Goal: Find specific page/section: Find specific page/section

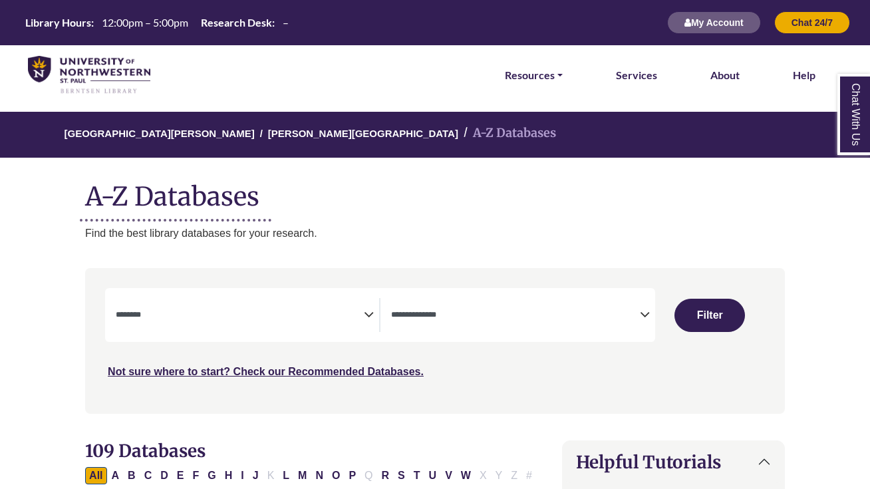
select select "Database Subject Filter"
select select "Database Types Filter"
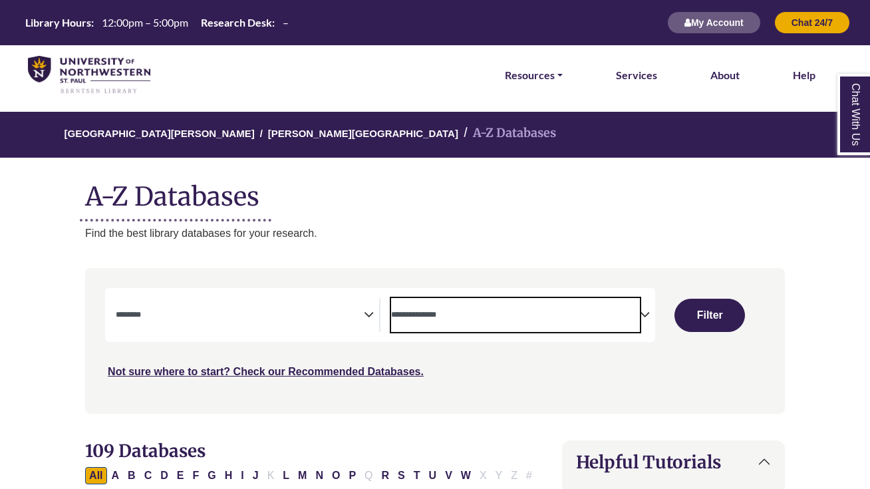
click at [430, 303] on span "Search filters" at bounding box center [515, 315] width 248 height 34
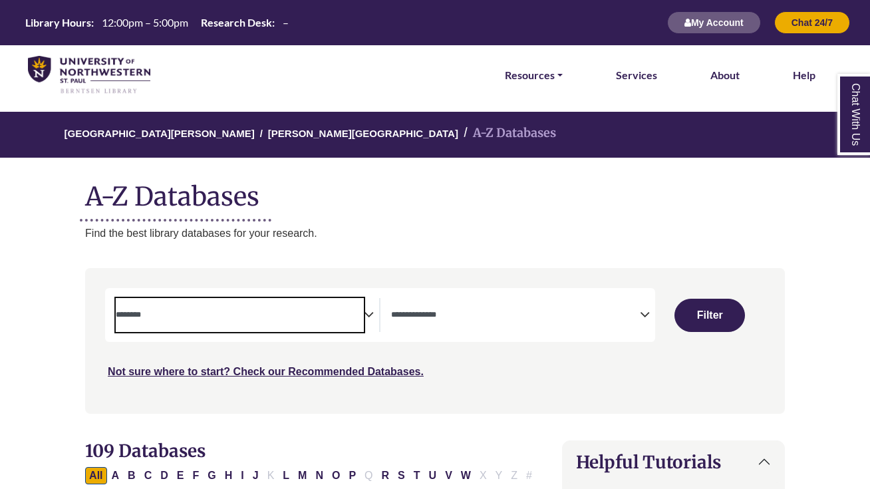
click at [241, 310] on textarea "Search" at bounding box center [240, 315] width 248 height 11
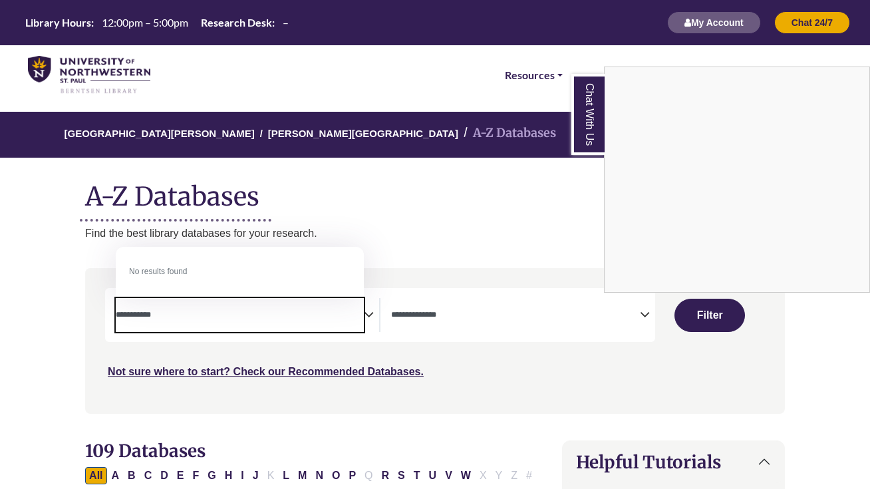
type textarea "**********"
click at [683, 303] on div "Chat With Us" at bounding box center [435, 244] width 870 height 489
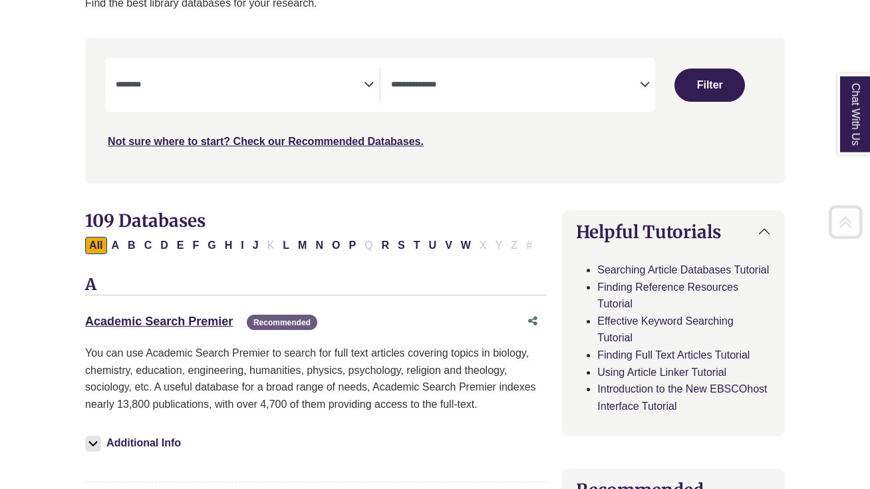
scroll to position [267, 0]
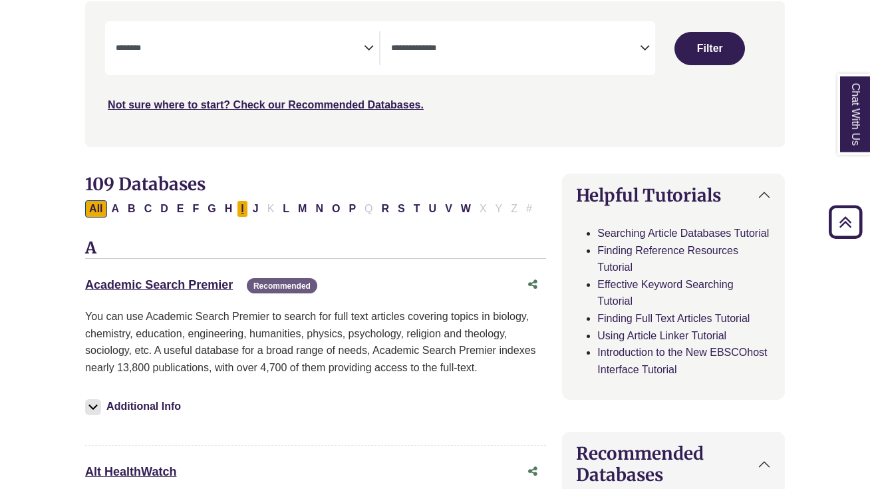
click at [239, 207] on button "I" at bounding box center [242, 208] width 11 height 17
select select "Database Subject Filter"
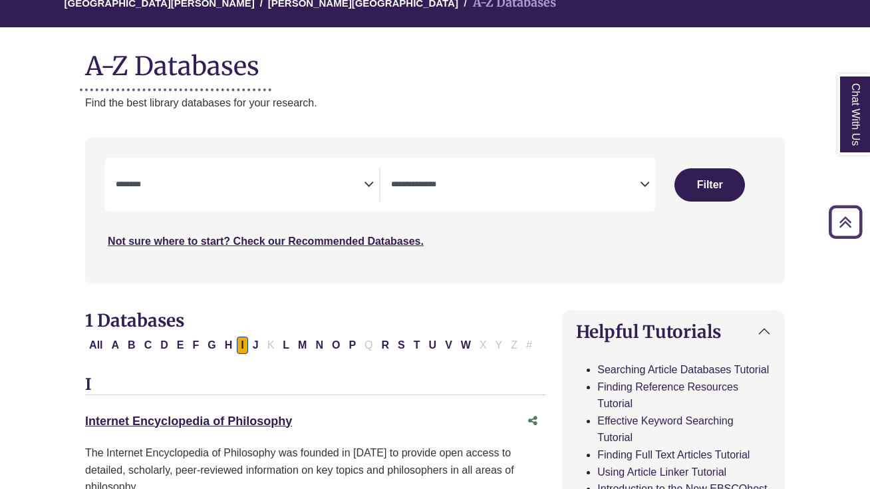
scroll to position [114, 0]
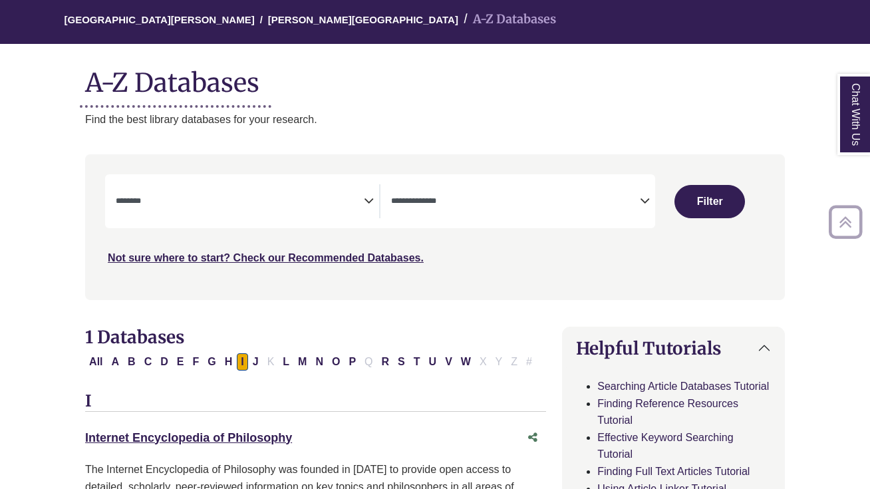
click at [441, 209] on span "Search filters" at bounding box center [515, 201] width 248 height 34
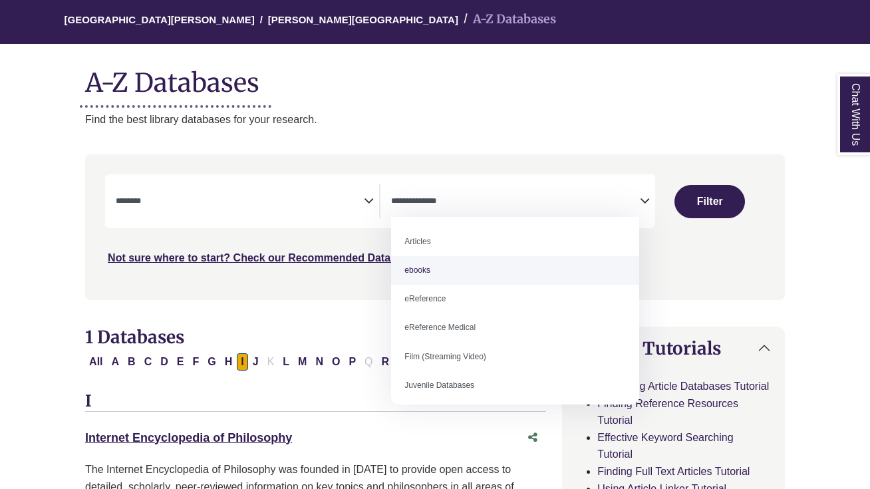
select select "*****"
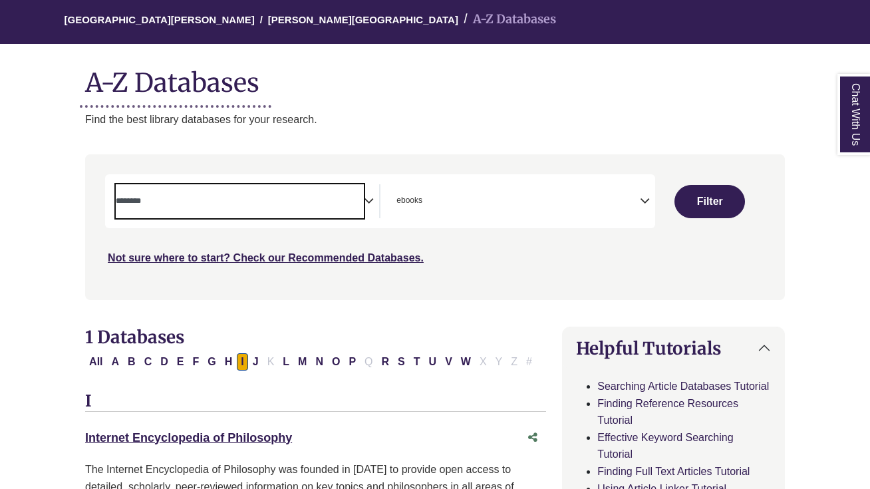
click at [233, 211] on span "Search filters" at bounding box center [240, 201] width 248 height 34
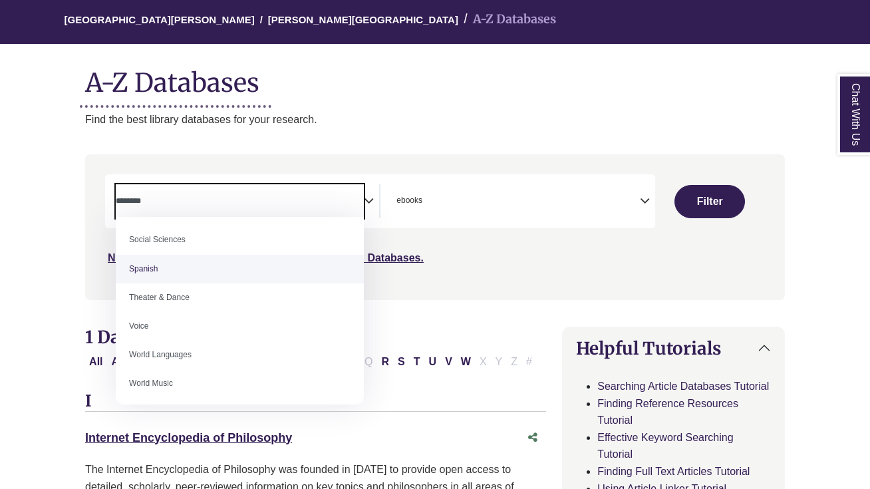
scroll to position [1177, 0]
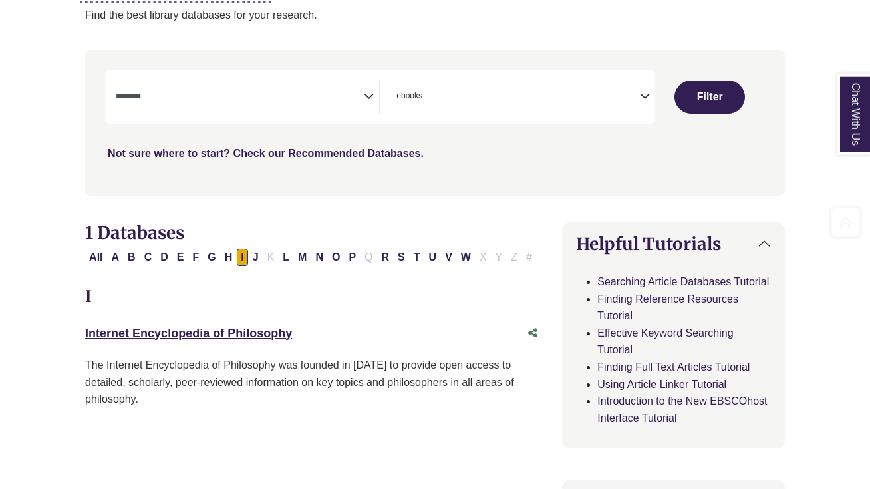
scroll to position [253, 0]
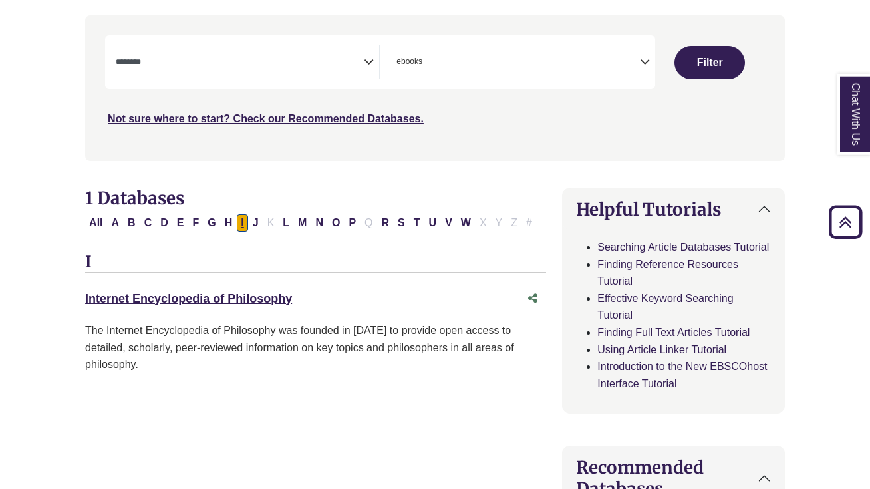
click at [241, 221] on button "I" at bounding box center [242, 222] width 11 height 17
select select "Database Subject Filter"
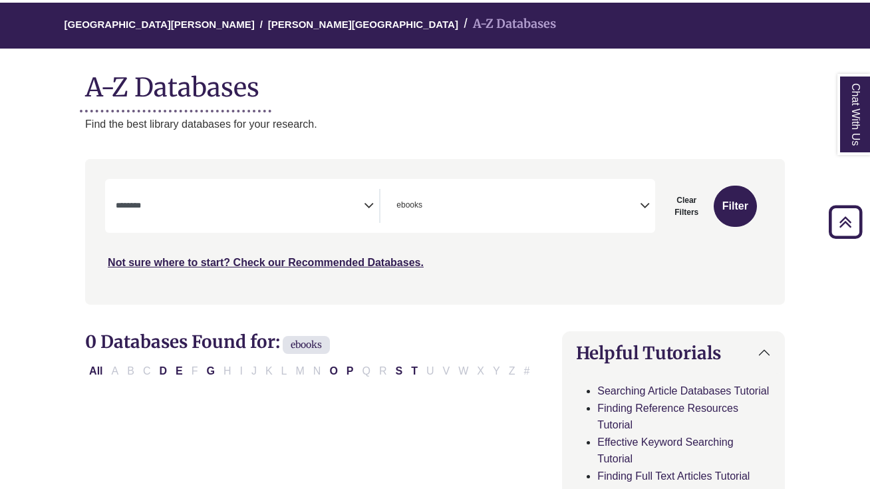
scroll to position [32, 0]
